Goal: Information Seeking & Learning: Learn about a topic

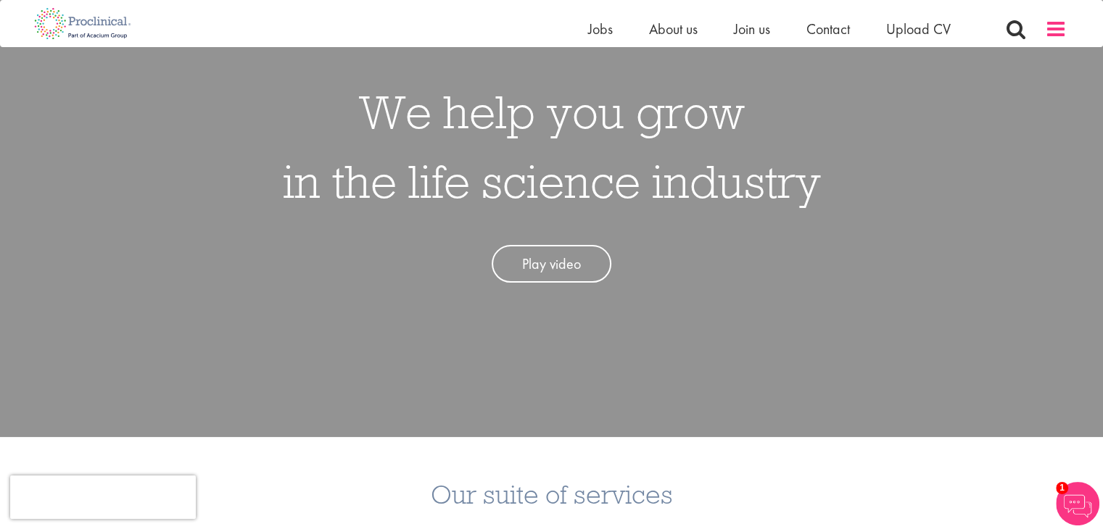
click at [1058, 27] on span at bounding box center [1056, 29] width 22 height 22
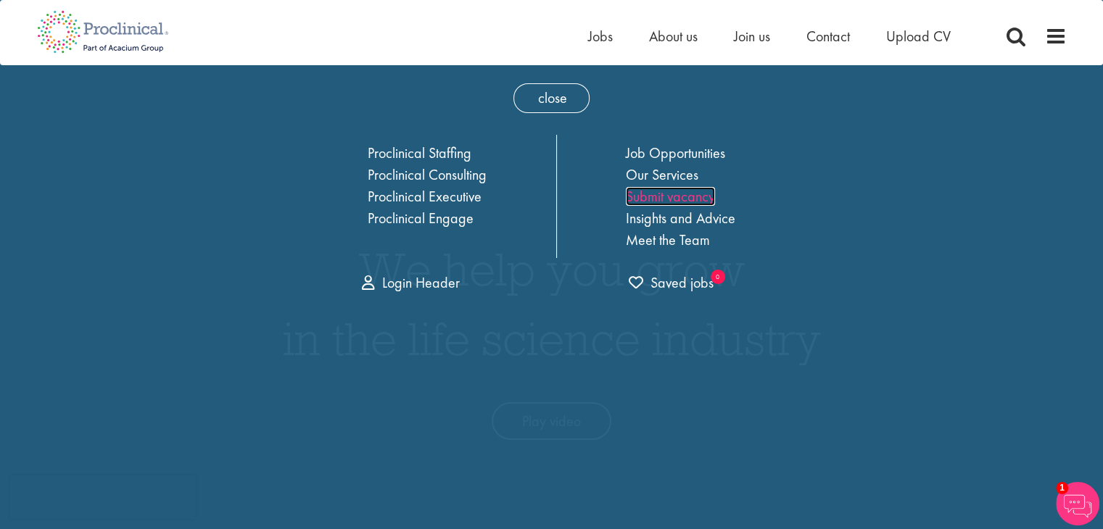
click at [676, 202] on link "Submit vacancy" at bounding box center [670, 196] width 89 height 19
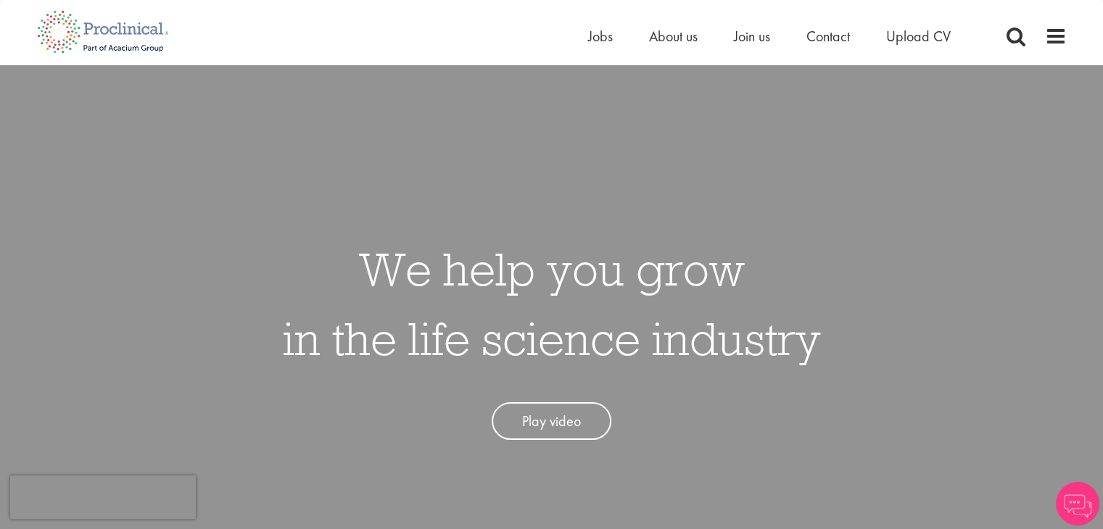
click at [1057, 37] on span at bounding box center [1056, 36] width 22 height 22
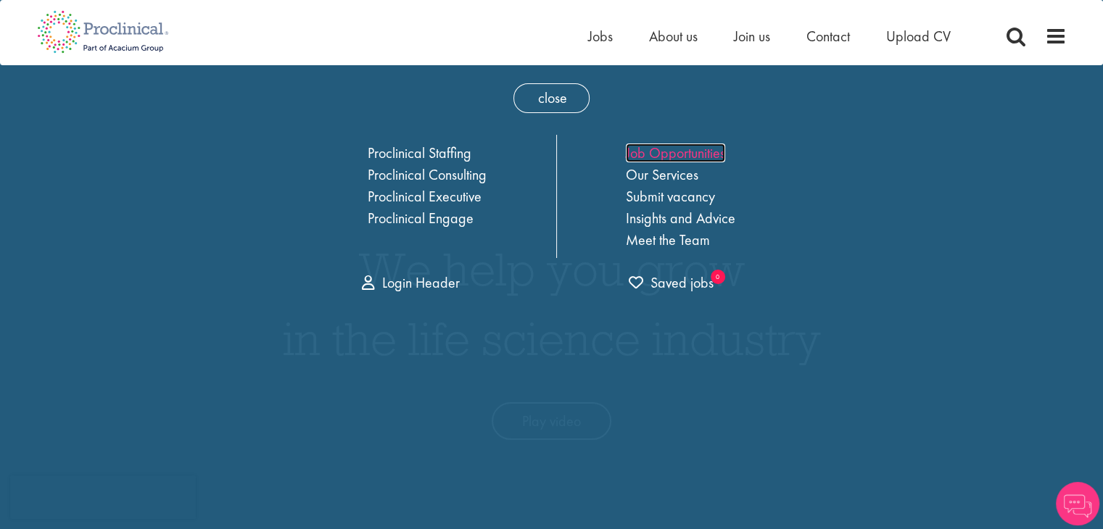
click at [696, 153] on link "Job Opportunities" at bounding box center [675, 153] width 99 height 19
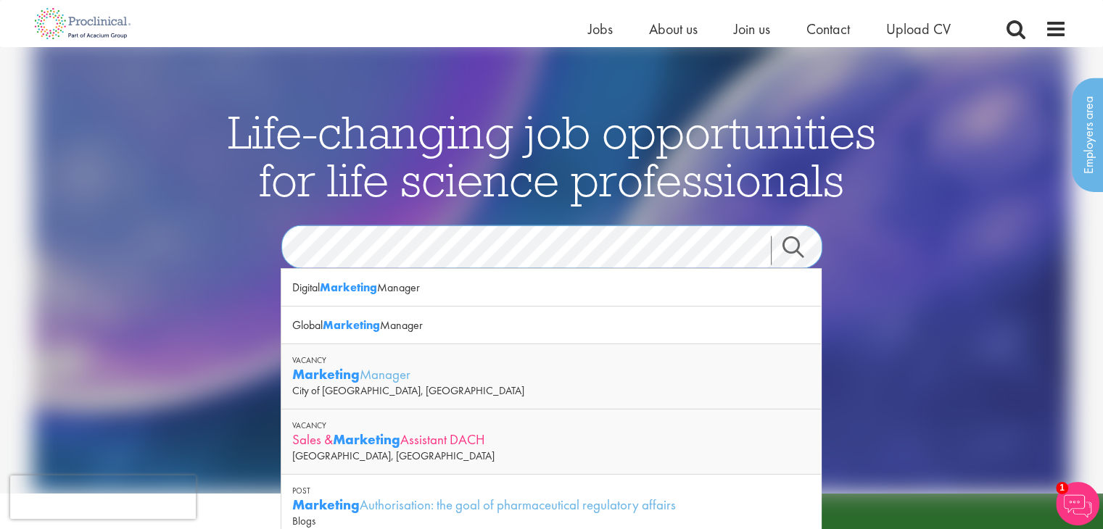
scroll to position [10, 0]
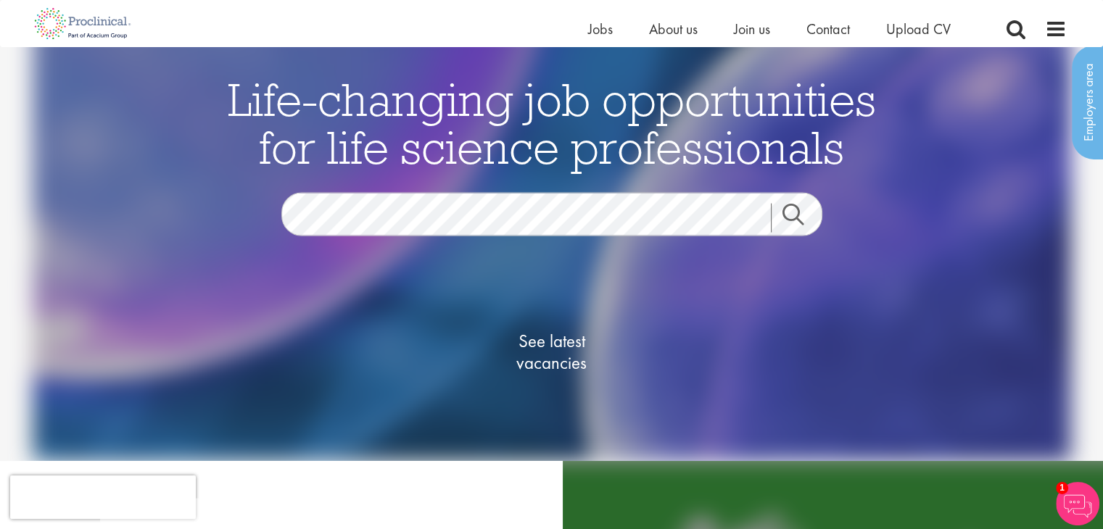
scroll to position [0, 0]
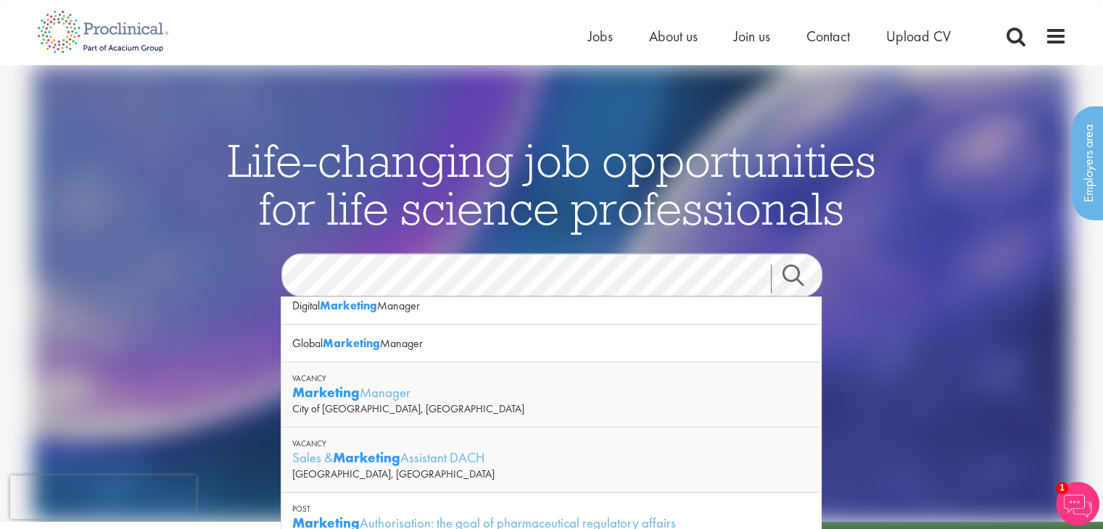
click at [459, 468] on div "[GEOGRAPHIC_DATA], [GEOGRAPHIC_DATA]" at bounding box center [551, 474] width 518 height 15
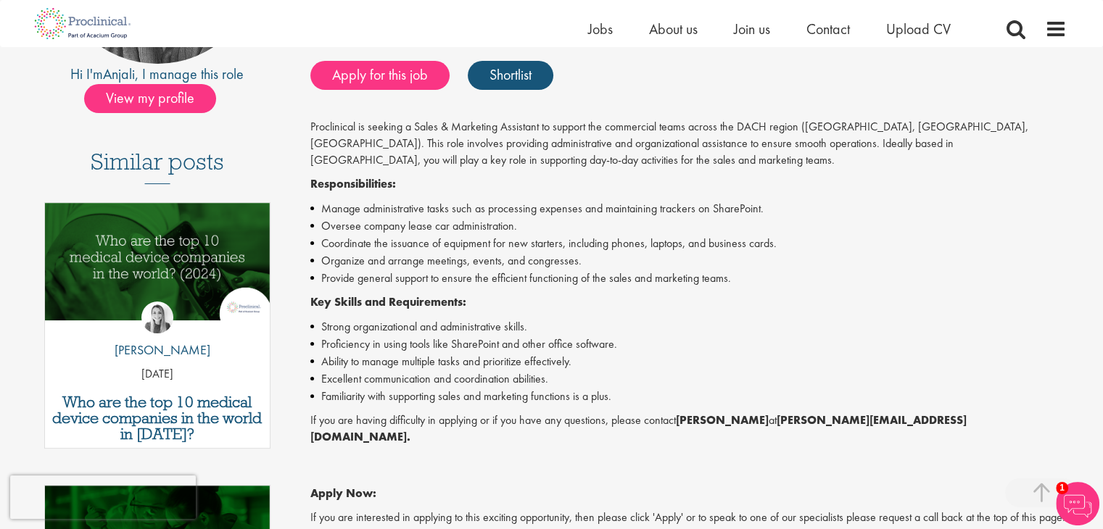
scroll to position [302, 0]
